Goal: Navigation & Orientation: Understand site structure

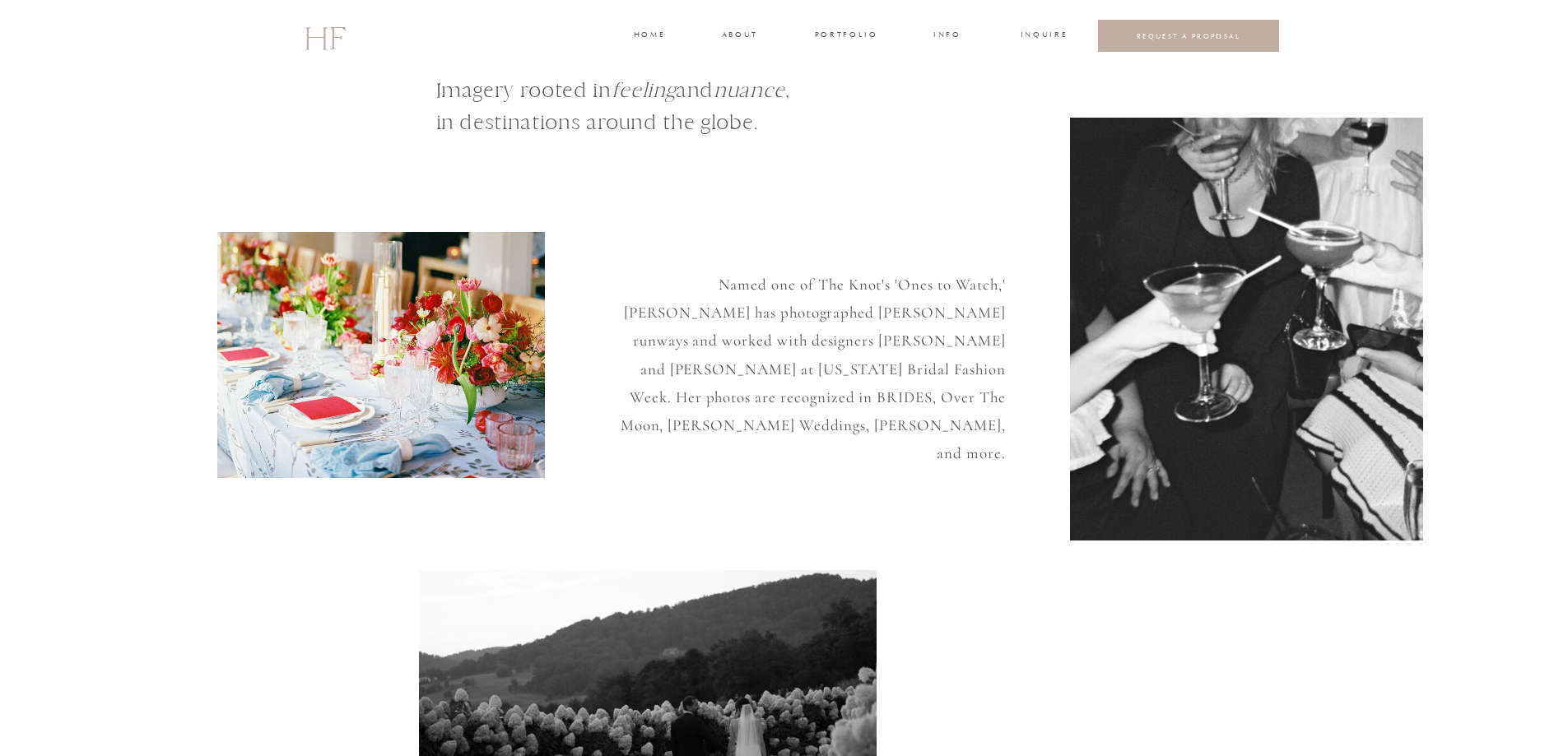
scroll to position [82, 0]
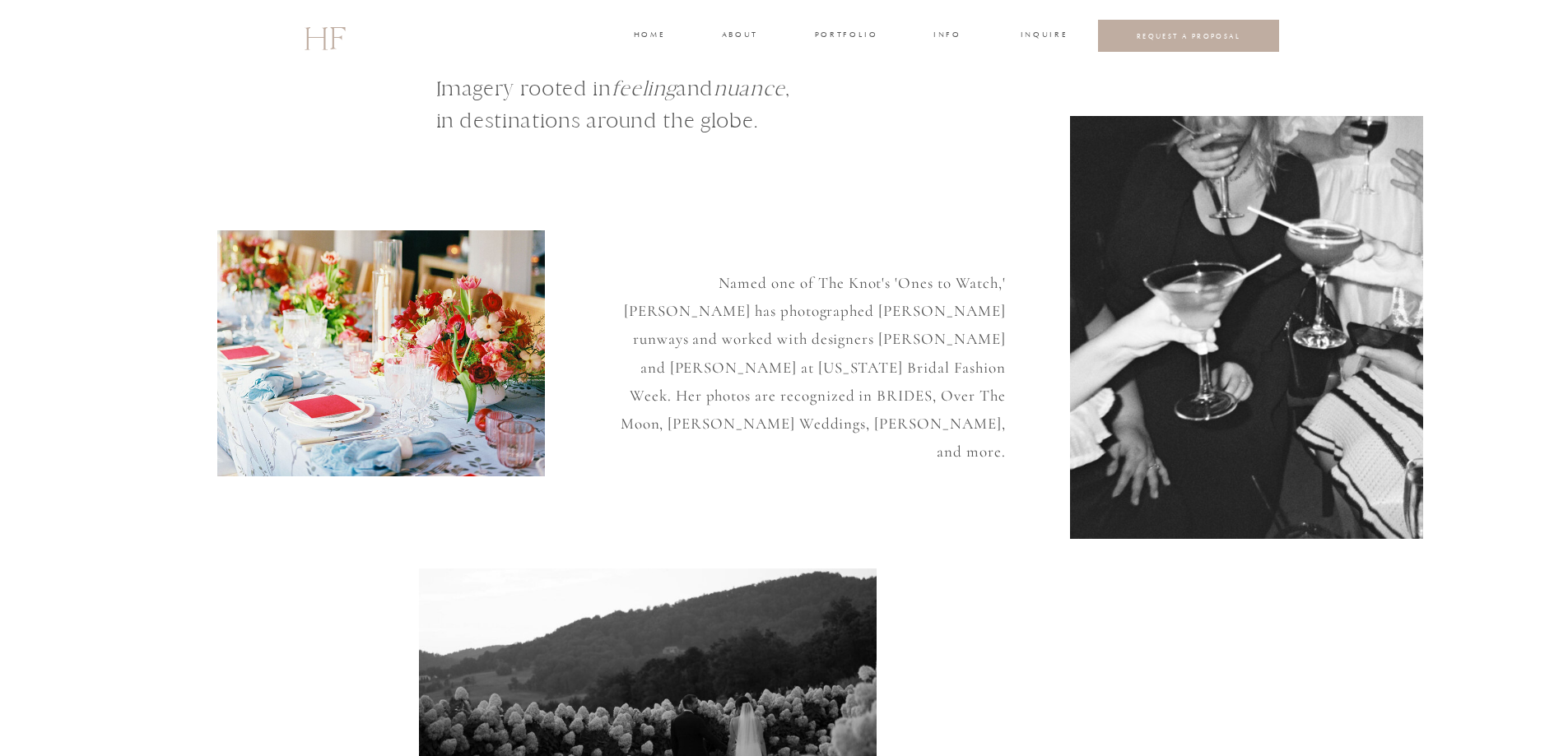
drag, startPoint x: 826, startPoint y: 30, endPoint x: 825, endPoint y: 42, distance: 12.0
click at [827, 30] on h3 "portfolio" at bounding box center [845, 36] width 62 height 15
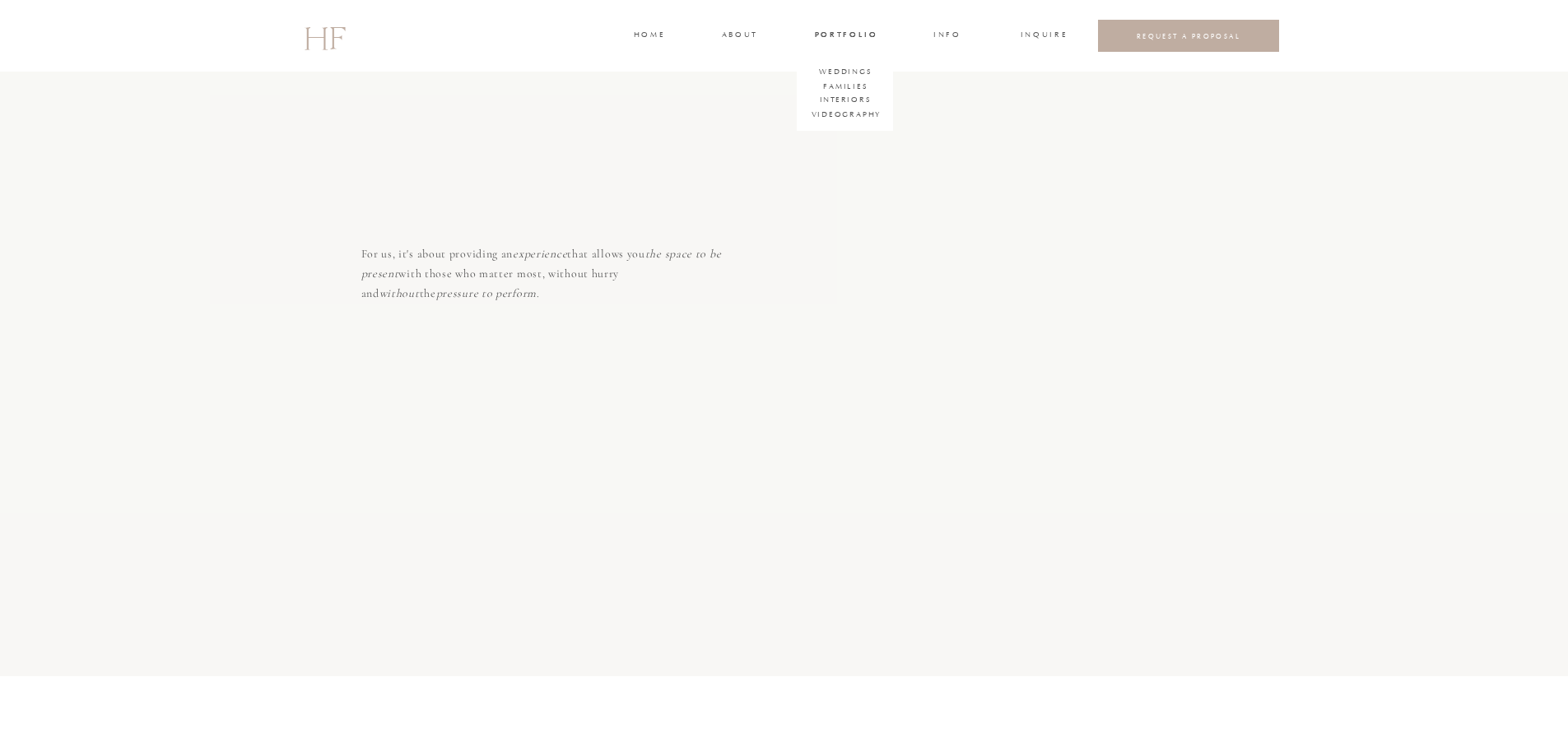
scroll to position [5432, 0]
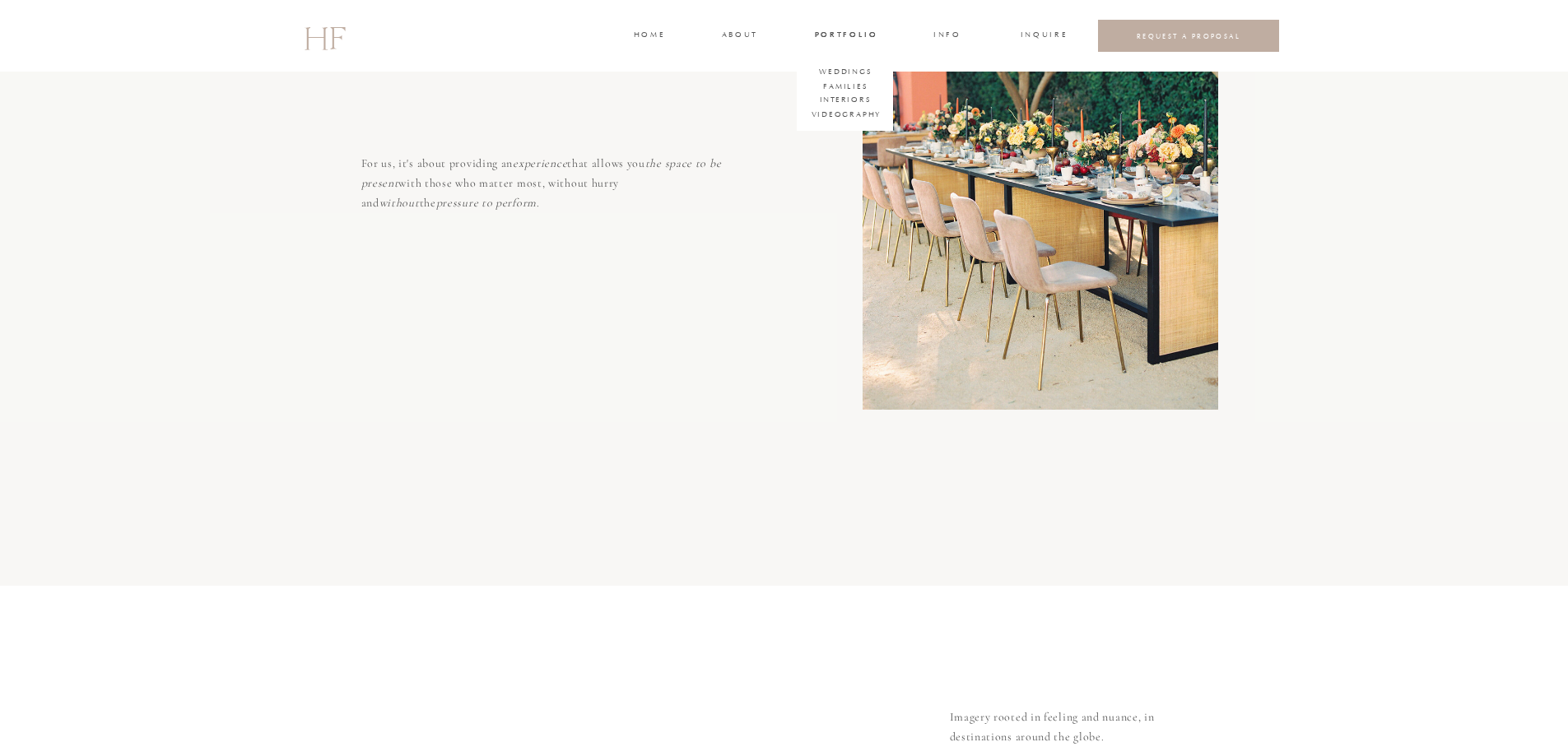
click at [735, 32] on h3 "about" at bounding box center [739, 36] width 34 height 15
drag, startPoint x: 641, startPoint y: 290, endPoint x: 648, endPoint y: 281, distance: 11.4
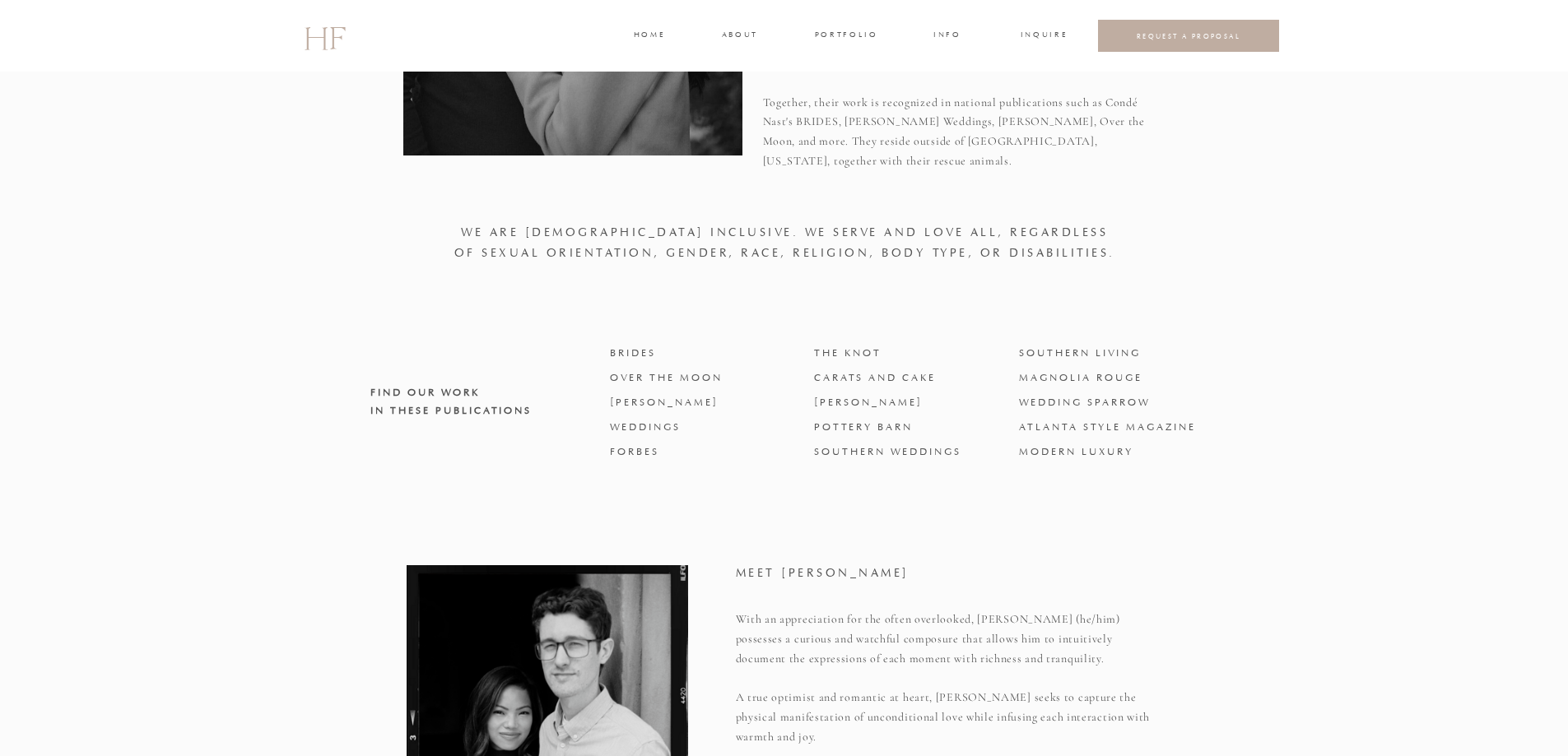
scroll to position [1317, 0]
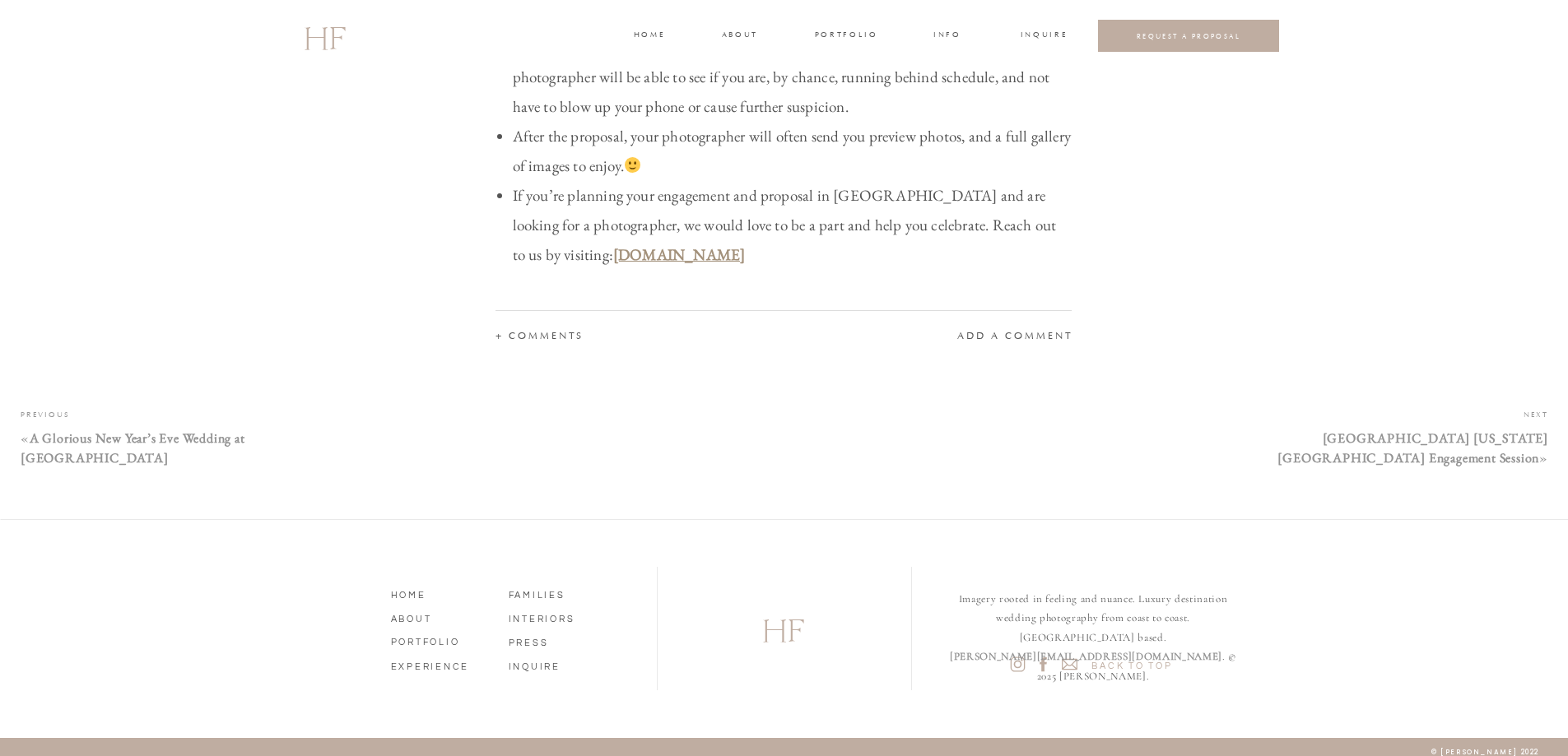
scroll to position [5780, 0]
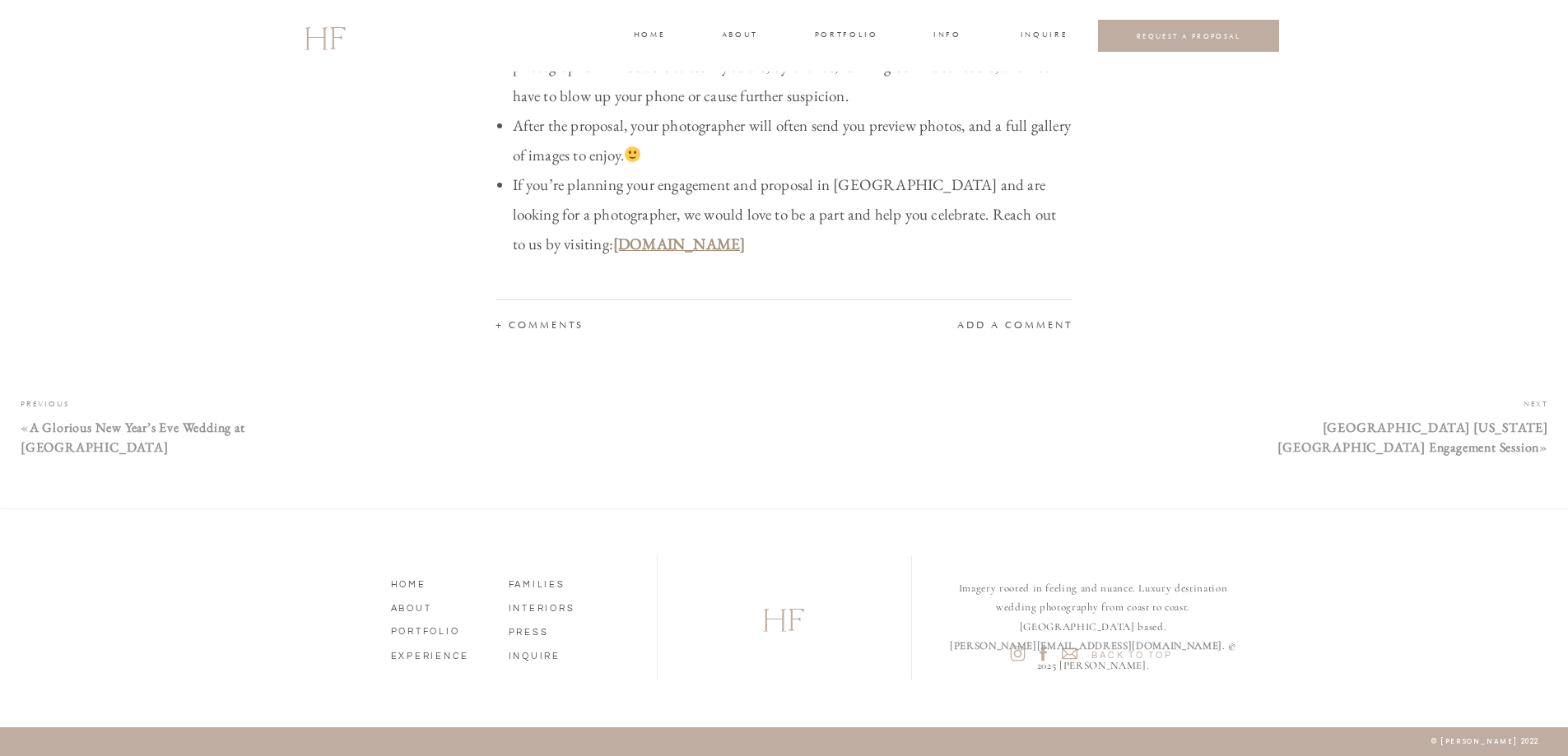
click at [790, 607] on h2 "HF" at bounding box center [784, 618] width 145 height 48
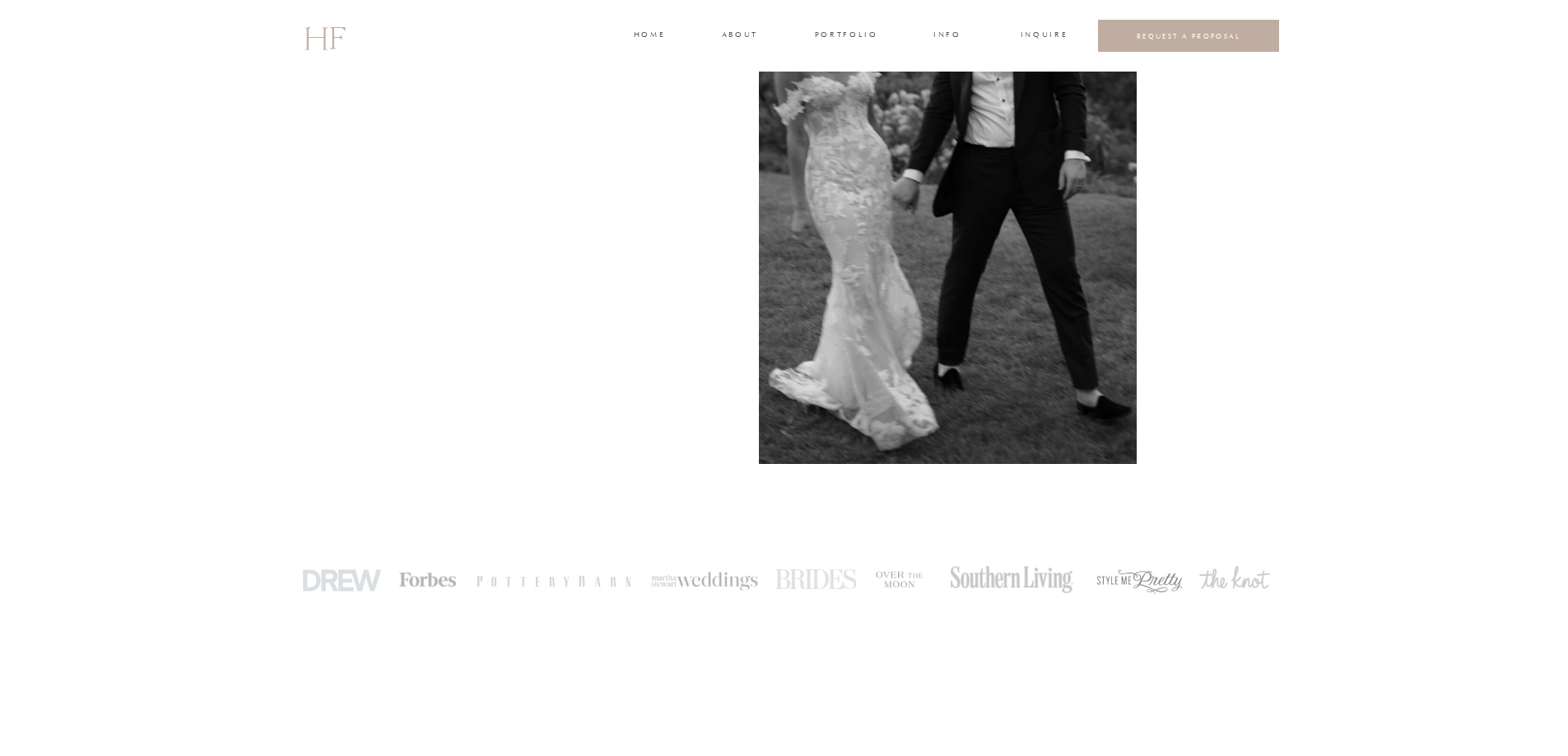
scroll to position [3209, 0]
